Goal: Information Seeking & Learning: Learn about a topic

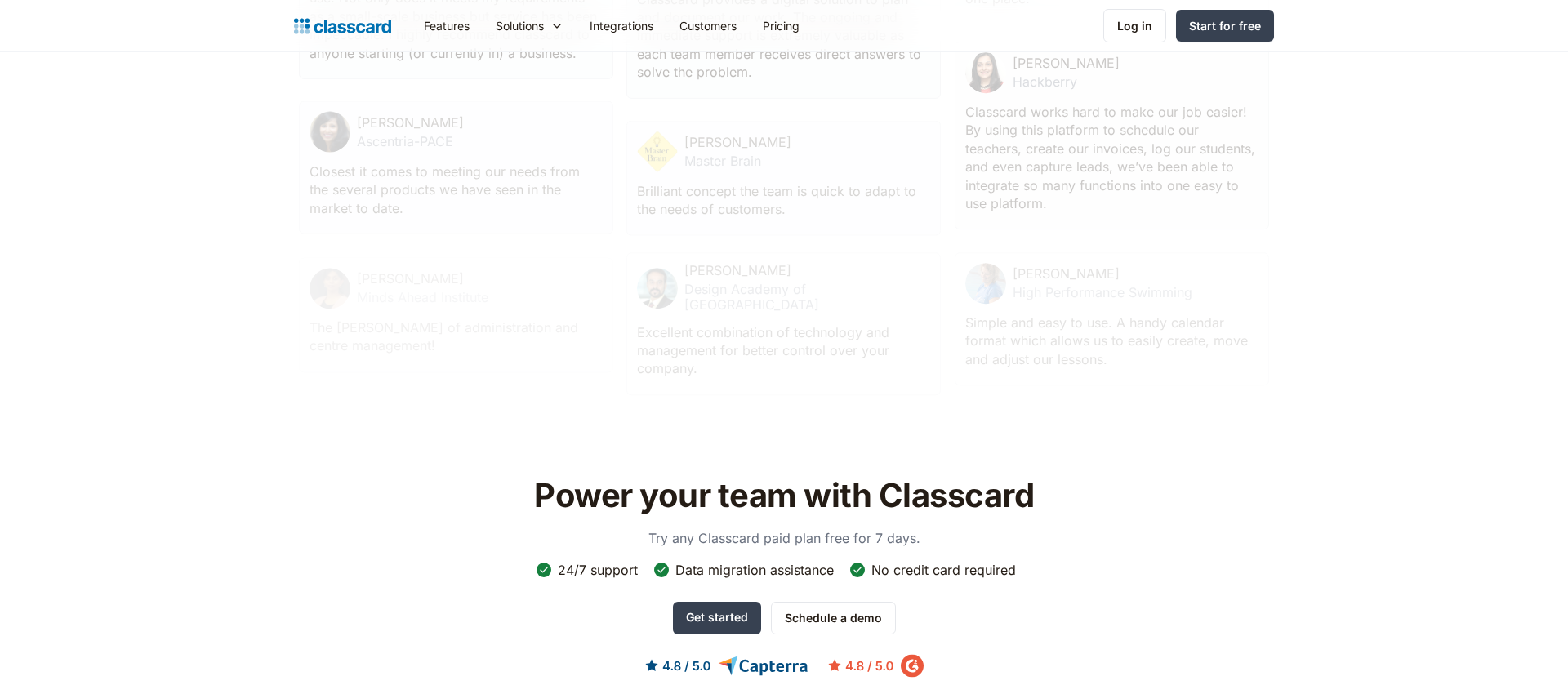
scroll to position [5241, 0]
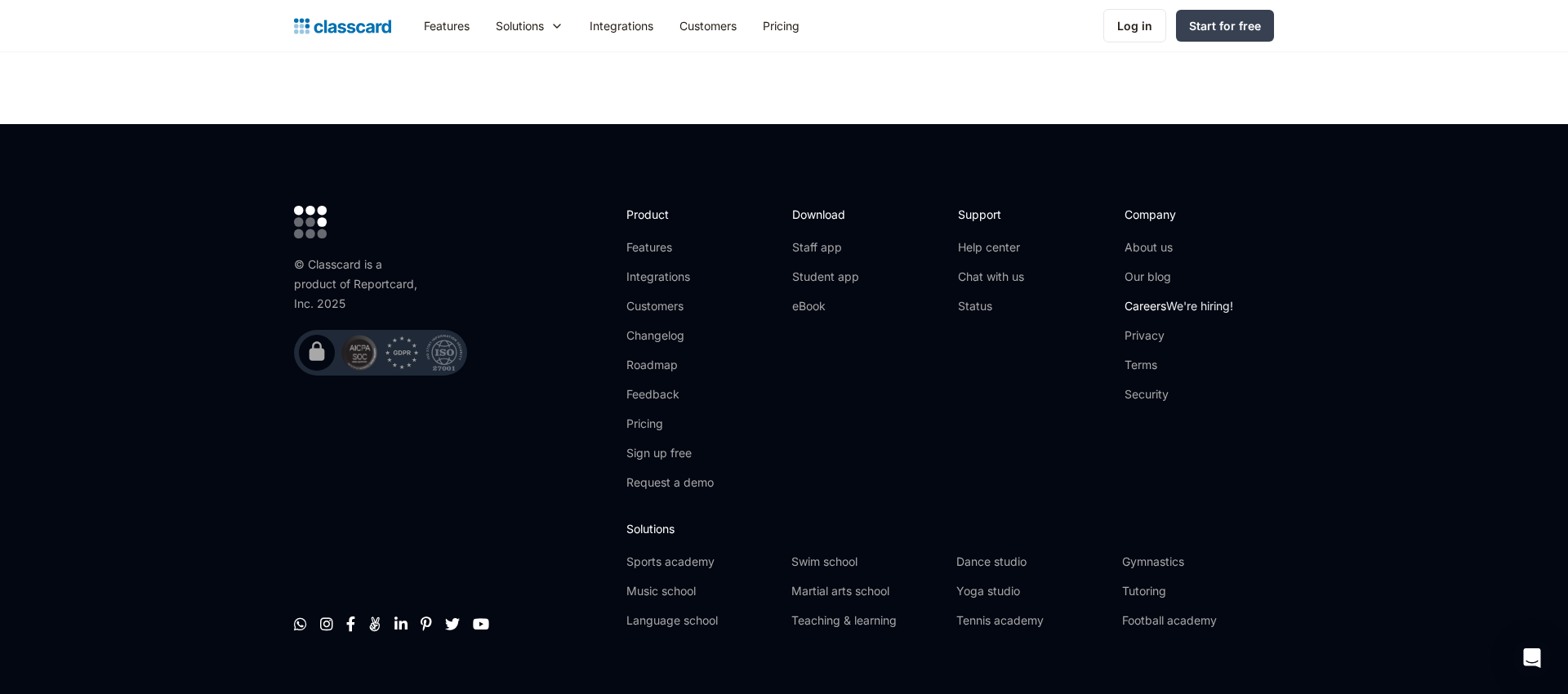
click at [1175, 299] on span "We're hiring!" at bounding box center [1200, 306] width 67 height 14
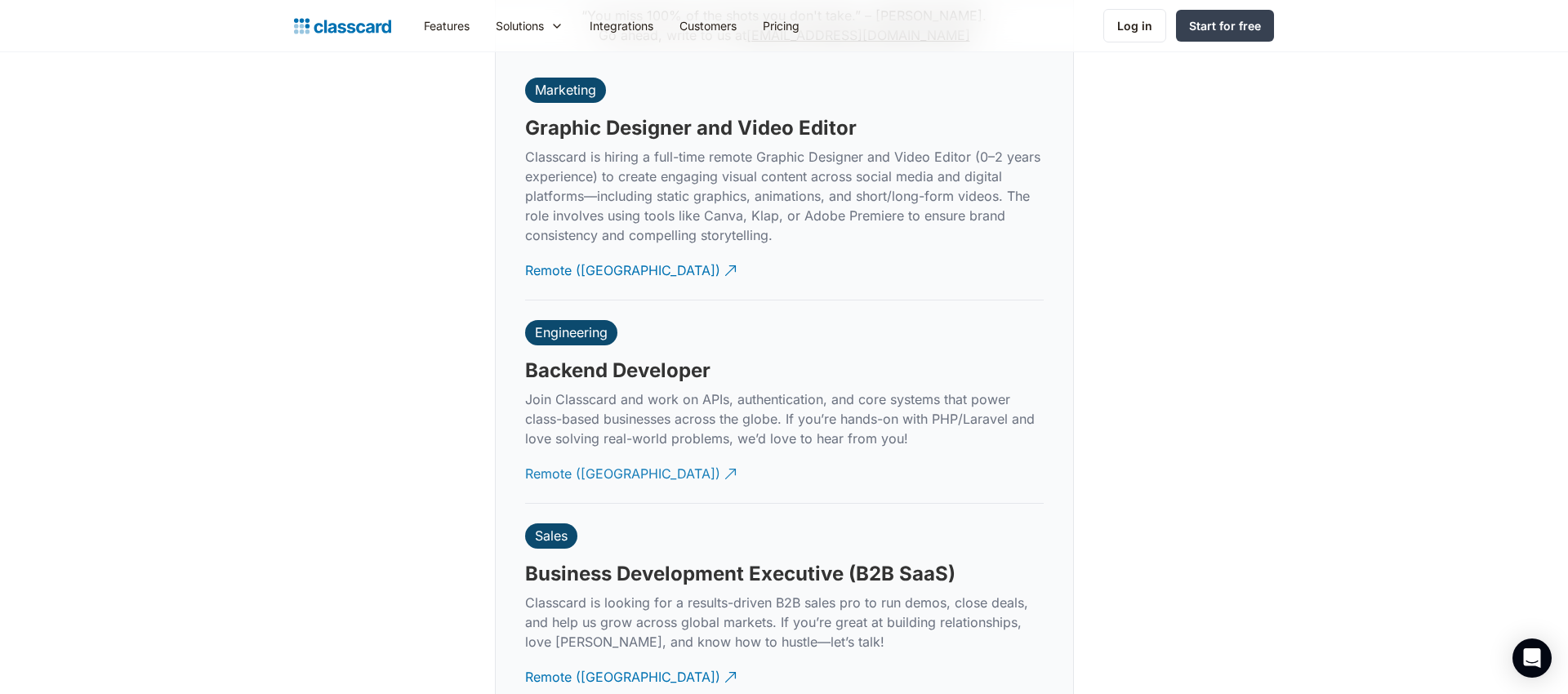
scroll to position [3859, 0]
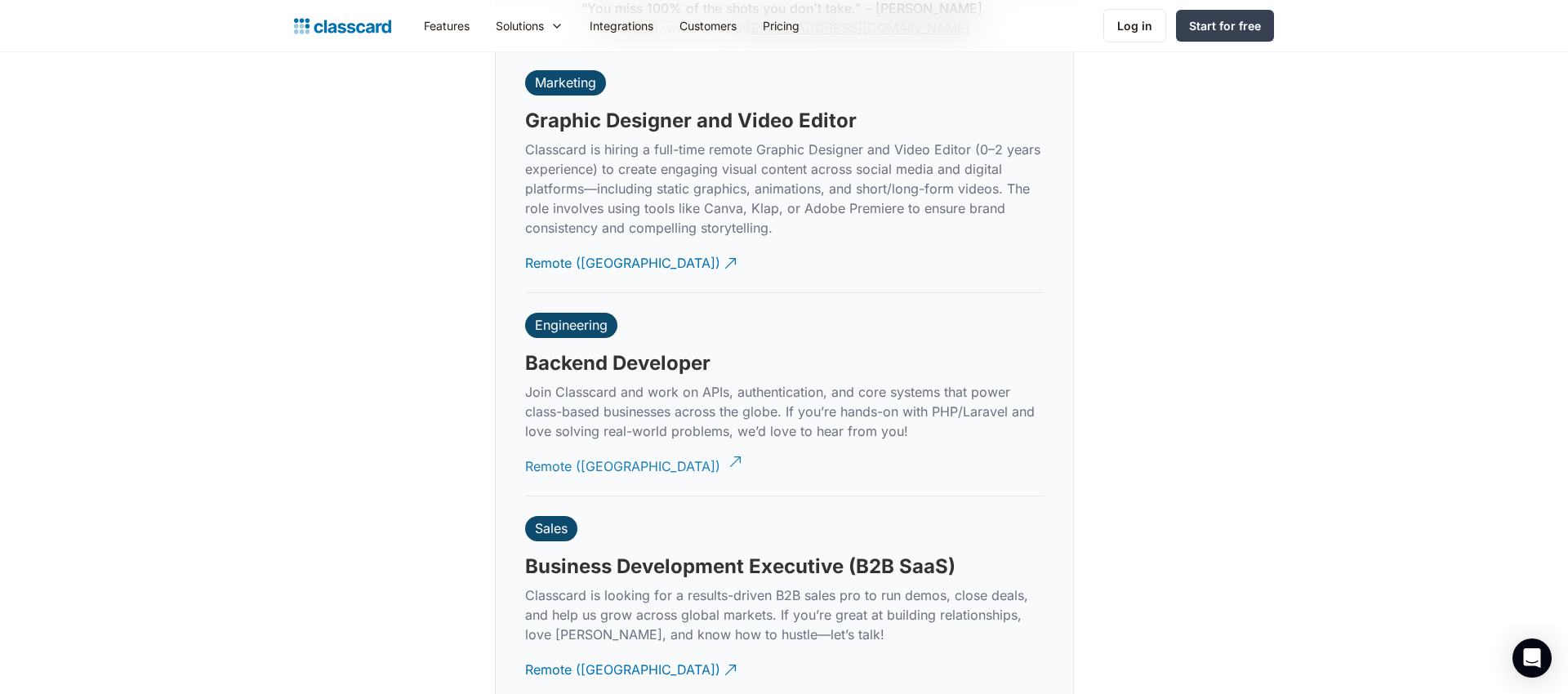
click at [591, 444] on div "Remote ([GEOGRAPHIC_DATA])" at bounding box center [622, 460] width 195 height 32
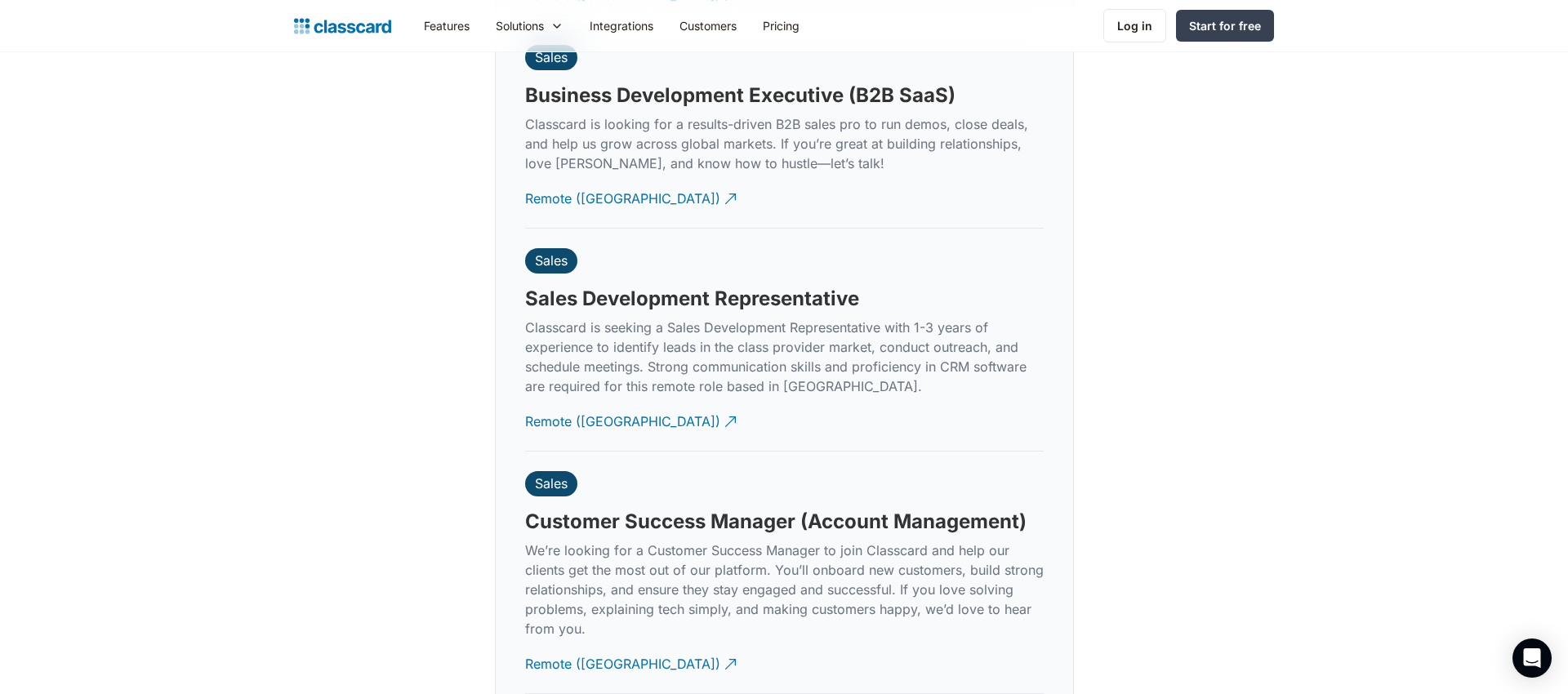
scroll to position [4310, 0]
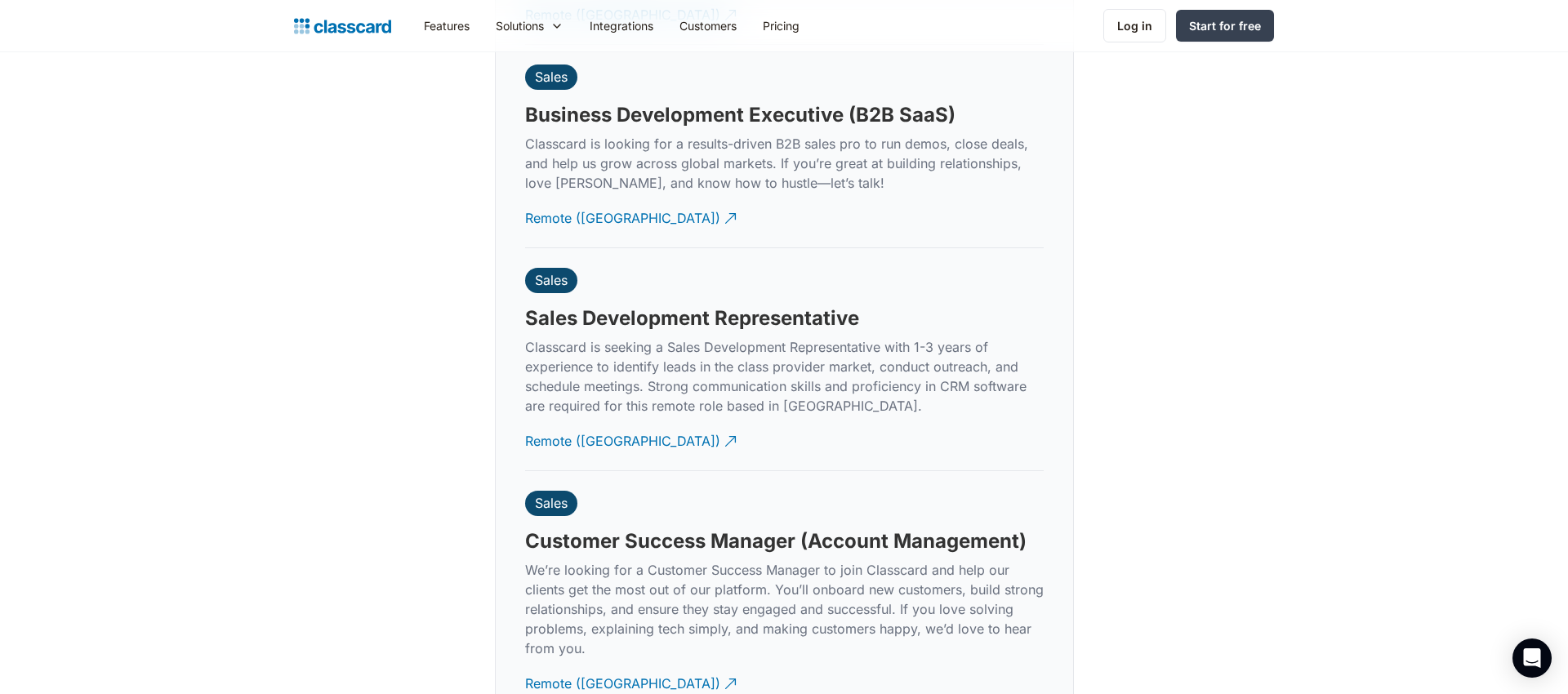
click at [1123, 401] on div "Our team is growing. Come join us on the journey to empower class providers. Se…" at bounding box center [784, 325] width 980 height 2237
click at [583, 419] on div "Remote ([GEOGRAPHIC_DATA])" at bounding box center [622, 435] width 195 height 32
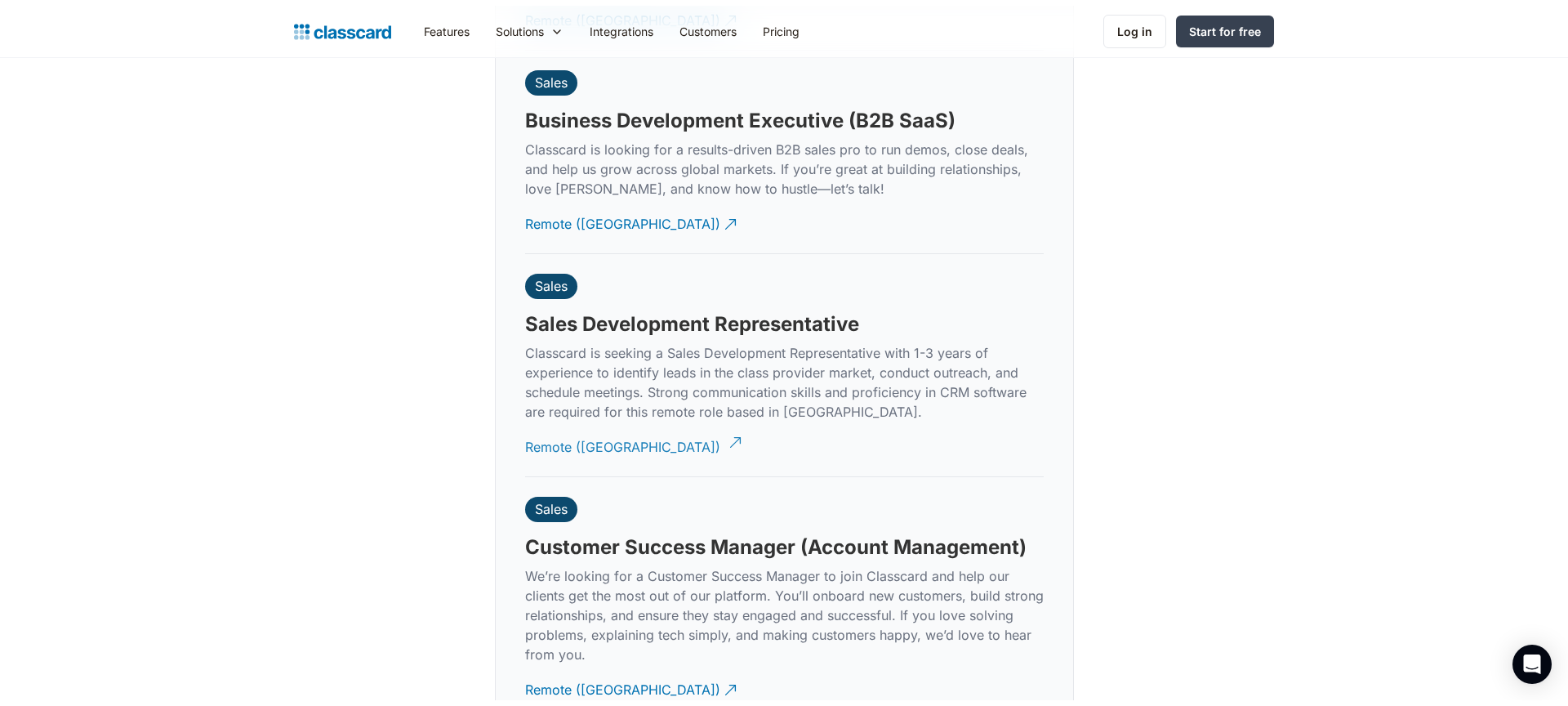
scroll to position [4322, 0]
